Goal: Information Seeking & Learning: Learn about a topic

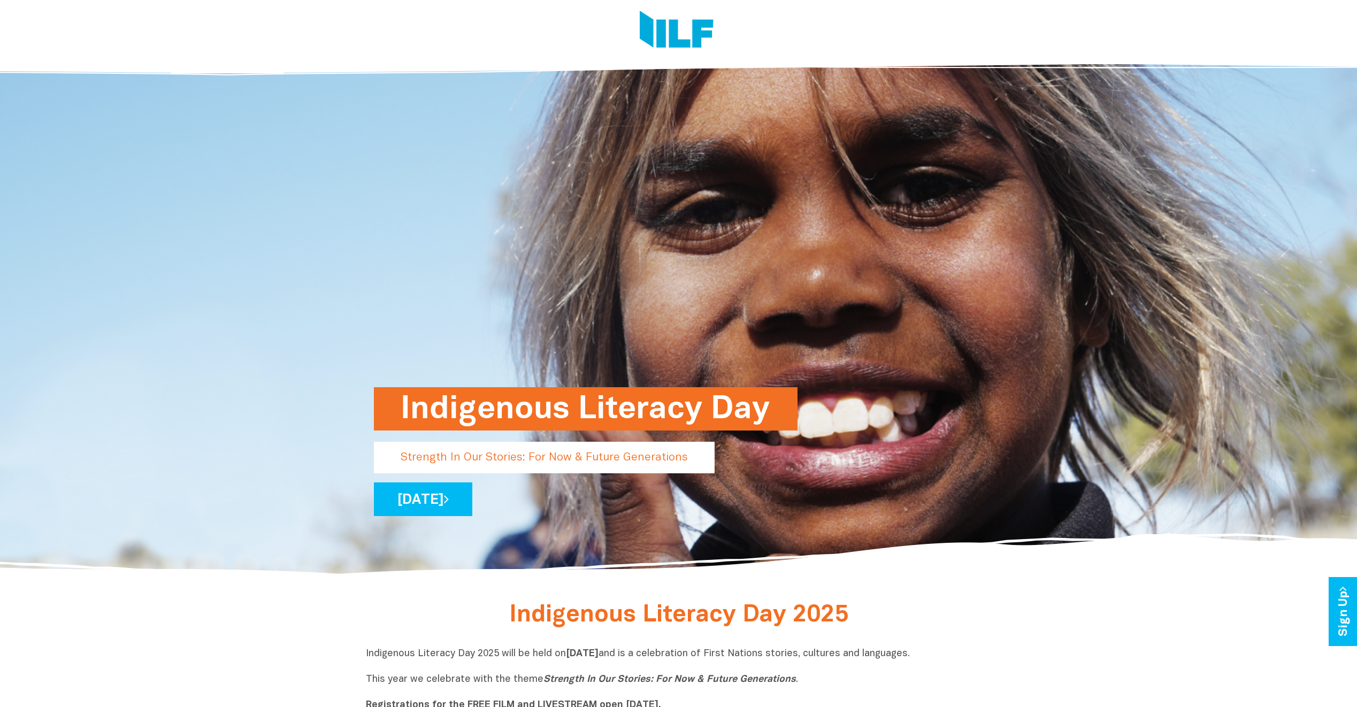
click at [658, 413] on h1 "Indigenous Literacy Day" at bounding box center [586, 408] width 370 height 43
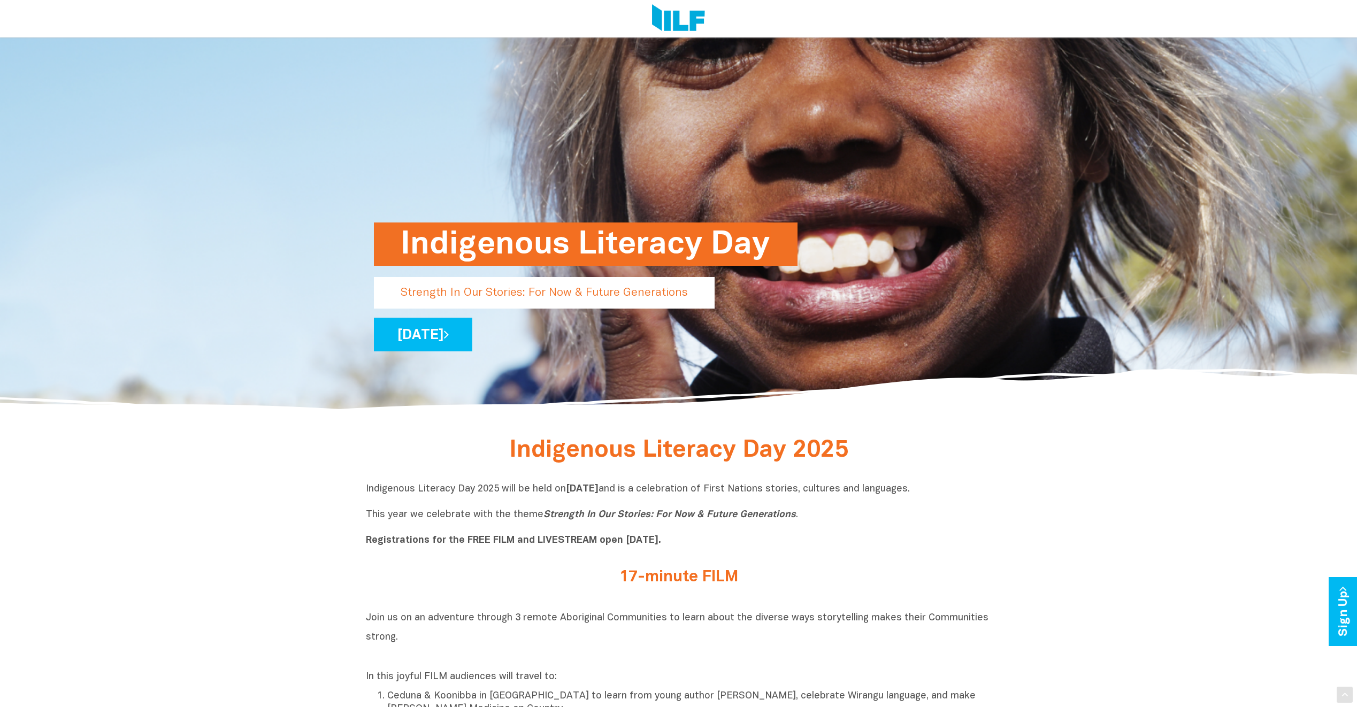
scroll to position [321, 0]
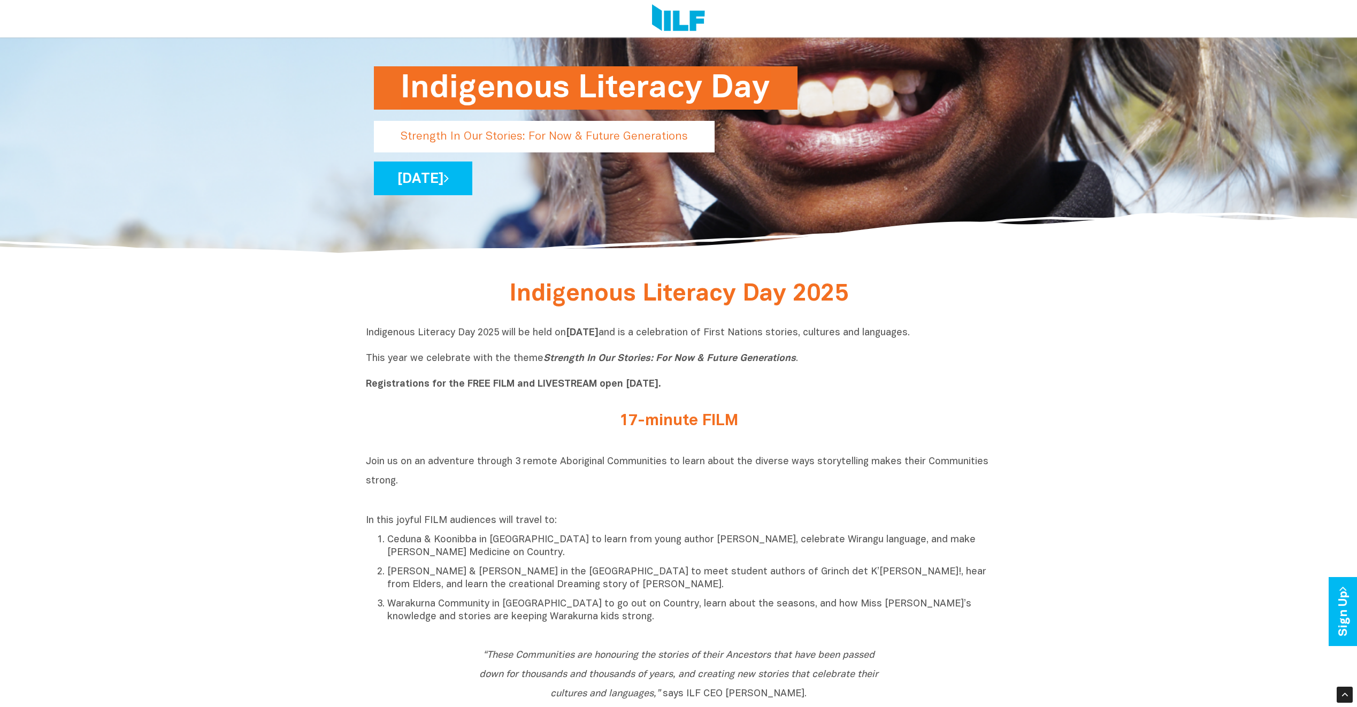
click at [970, 526] on p "In this joyful FILM audiences will travel to:" at bounding box center [679, 521] width 626 height 13
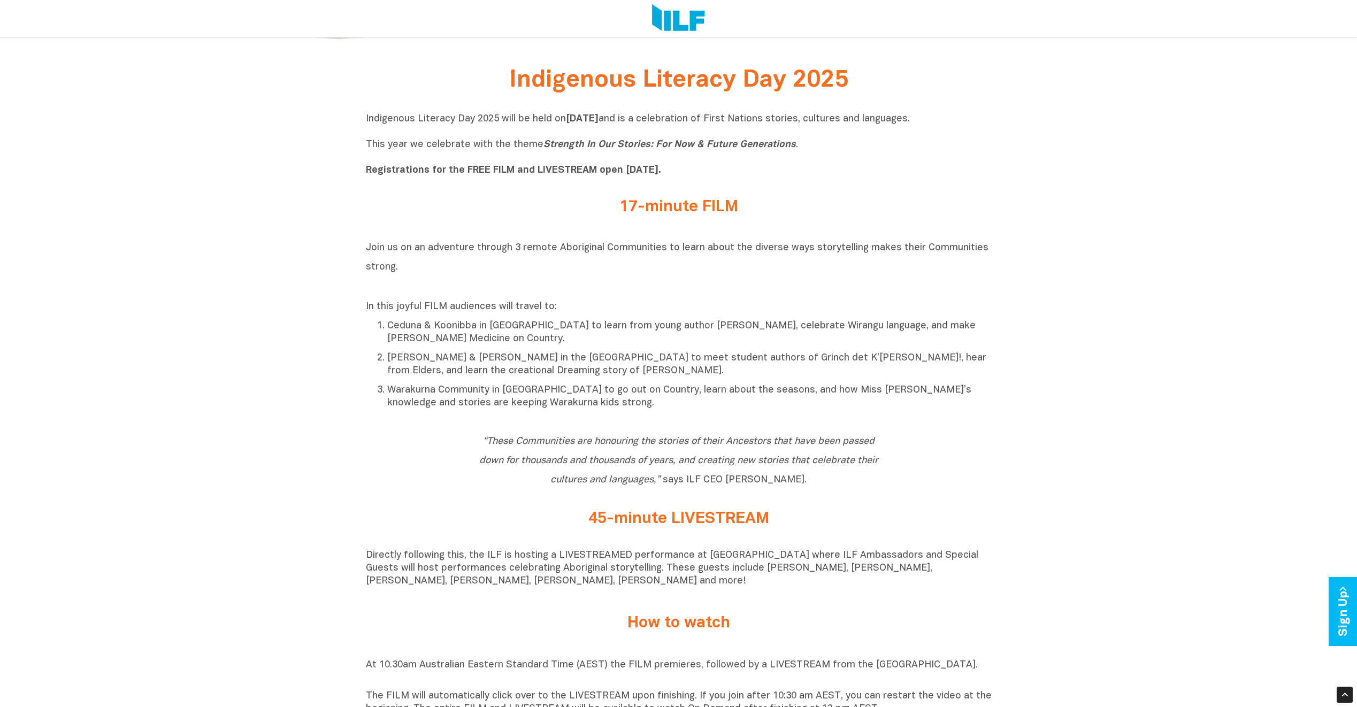
click at [969, 524] on div "45-minute LIVESTREAM" at bounding box center [679, 521] width 626 height 23
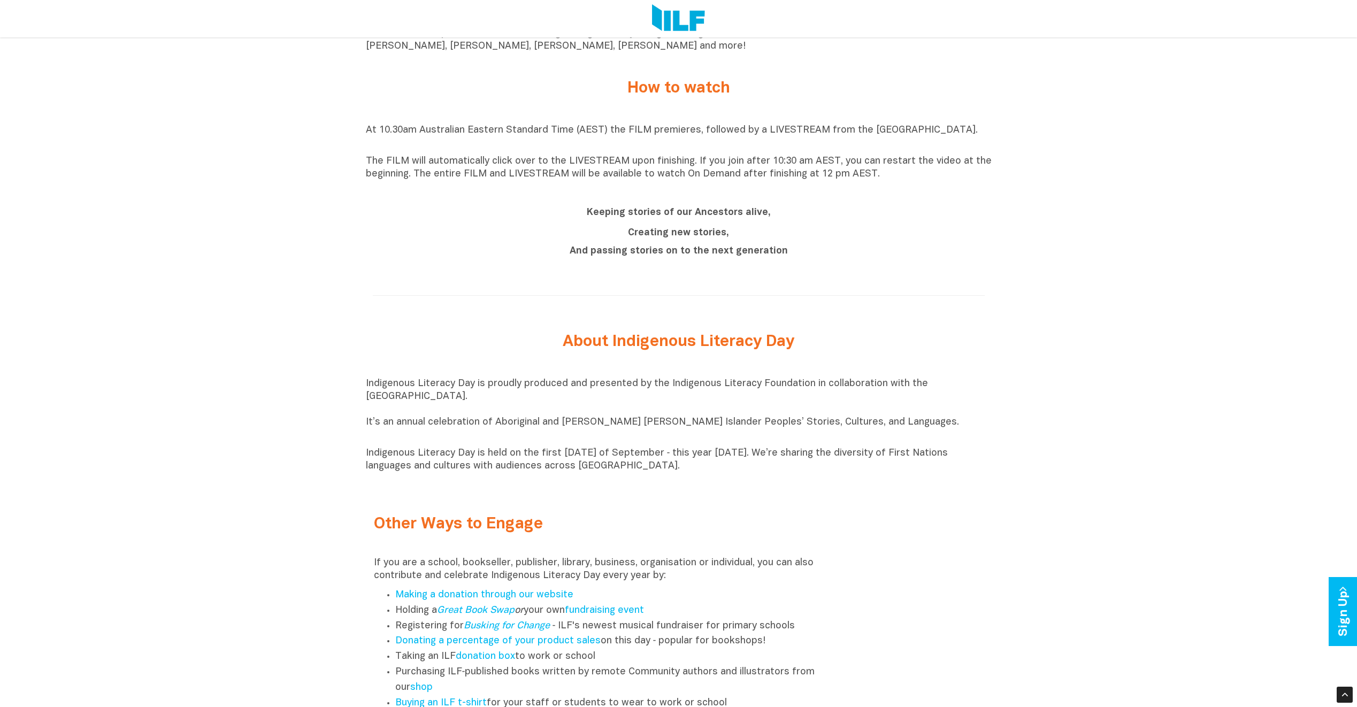
click at [968, 523] on div "Other Ways to Engage If you are a school, bookseller, publisher, library, busin…" at bounding box center [679, 651] width 626 height 315
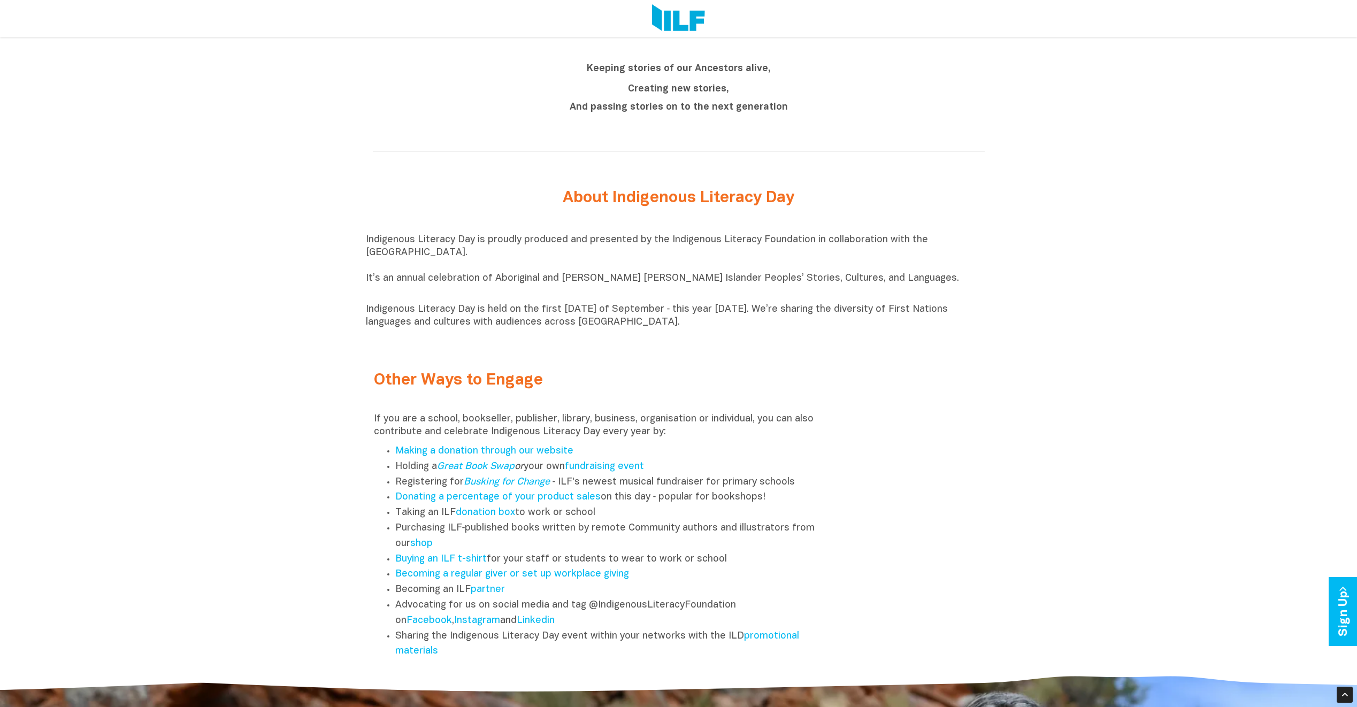
scroll to position [1284, 0]
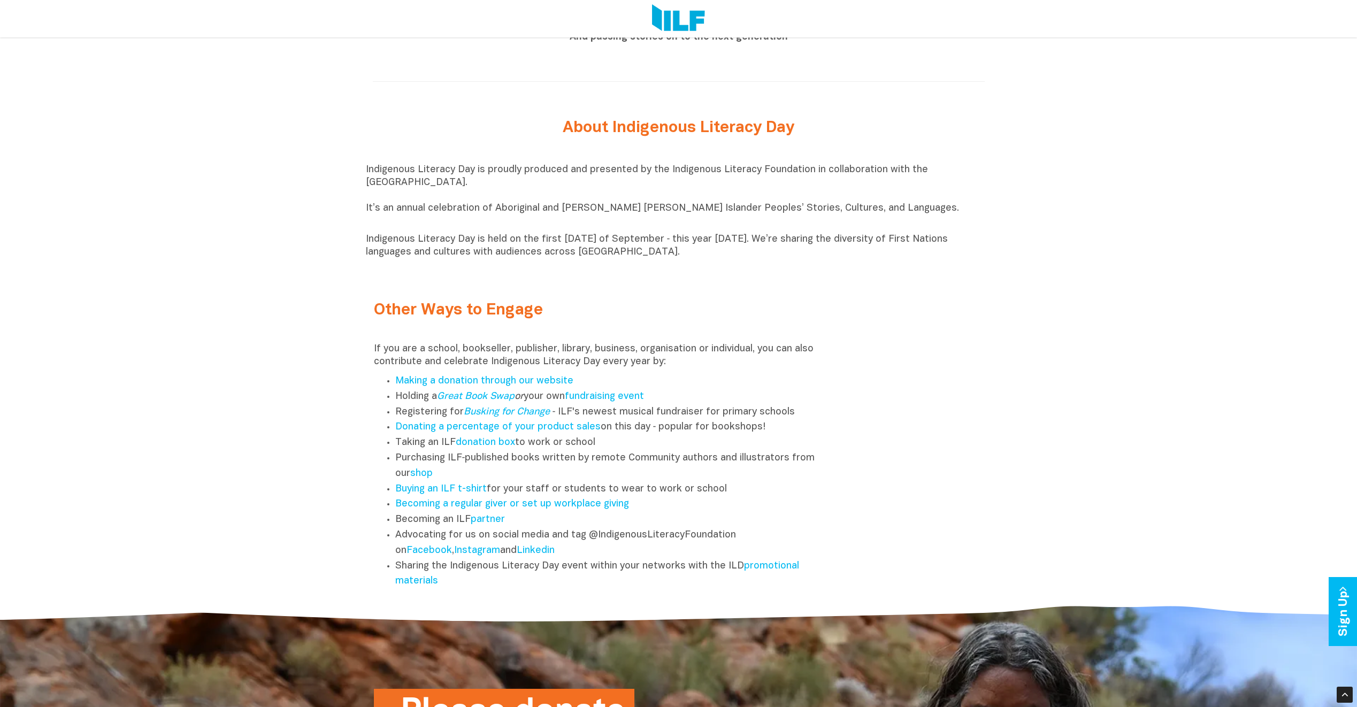
click at [968, 523] on div "Other Ways to Engage If you are a school, bookseller, publisher, library, busin…" at bounding box center [679, 437] width 626 height 315
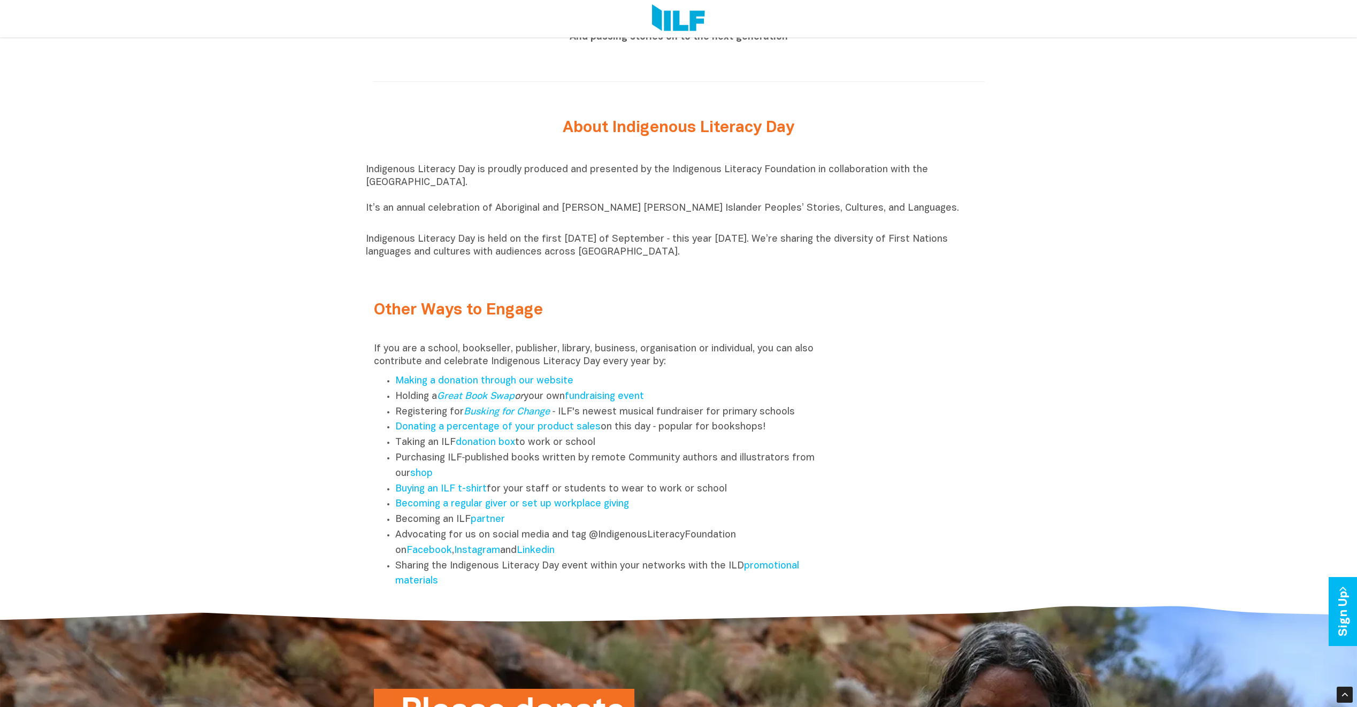
click at [968, 523] on div "Other Ways to Engage If you are a school, bookseller, publisher, library, busin…" at bounding box center [679, 437] width 626 height 315
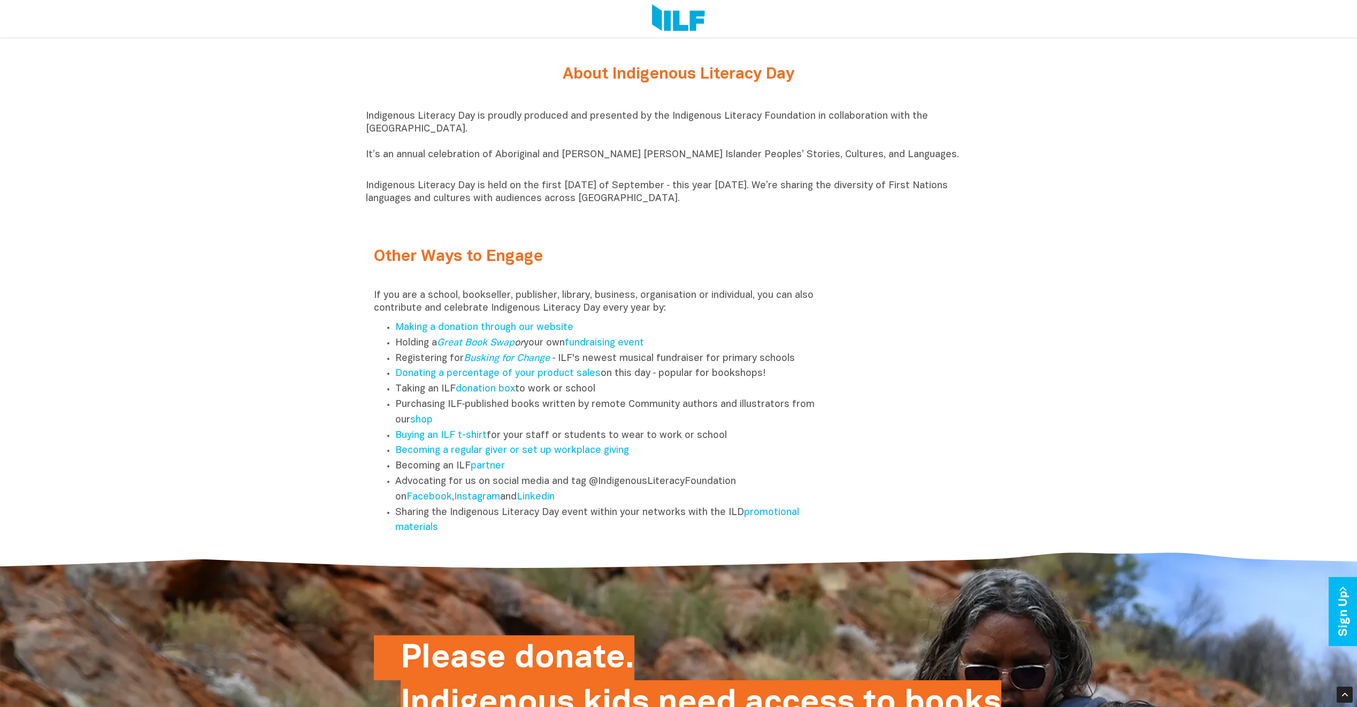
click at [968, 523] on div "Other Ways to Engage If you are a school, bookseller, publisher, library, busin…" at bounding box center [679, 384] width 626 height 315
click at [754, 520] on link "promotional materials" at bounding box center [597, 520] width 404 height 25
